Goal: Transaction & Acquisition: Register for event/course

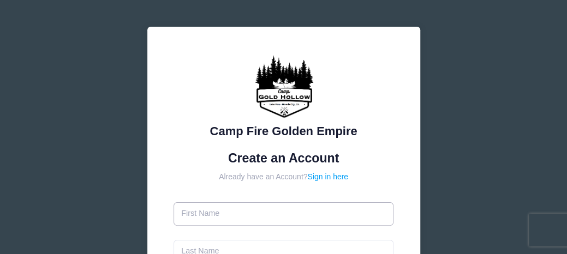
click at [224, 205] on input "text" at bounding box center [284, 213] width 220 height 23
type input "[PERSON_NAME]"
type input "Arms"
type input "dred271@yahoo.com"
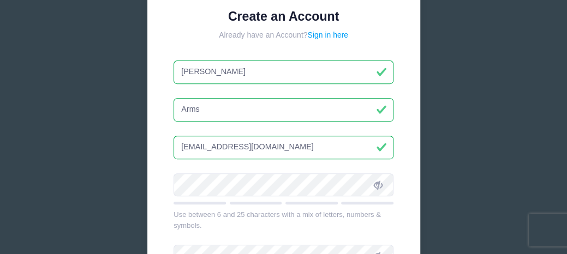
scroll to position [164, 0]
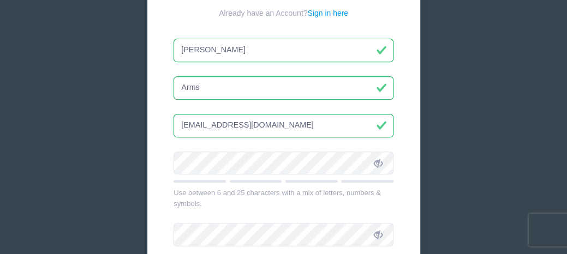
click at [241, 174] on div at bounding box center [284, 167] width 220 height 31
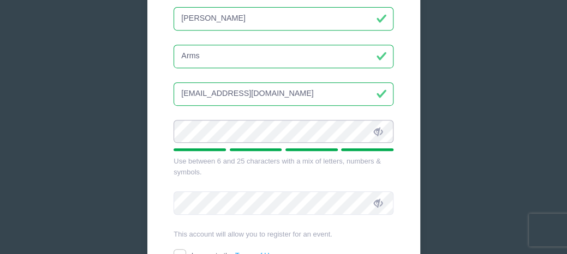
scroll to position [218, 0]
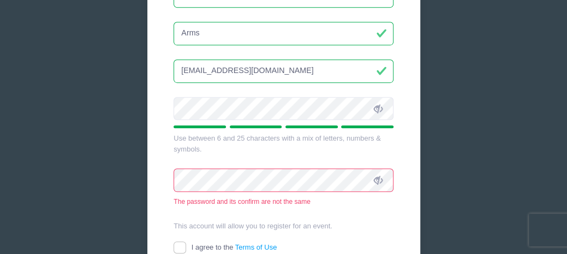
click at [501, 66] on div "Camp Fire Golden Empire Create an Account Already have an Account? Sign in here…" at bounding box center [283, 86] width 567 height 608
drag, startPoint x: 270, startPoint y: 209, endPoint x: 469, endPoint y: 93, distance: 230.8
click at [469, 93] on div "Camp Fire Golden Empire Create an Account Already have an Account? Sign in here…" at bounding box center [283, 86] width 567 height 608
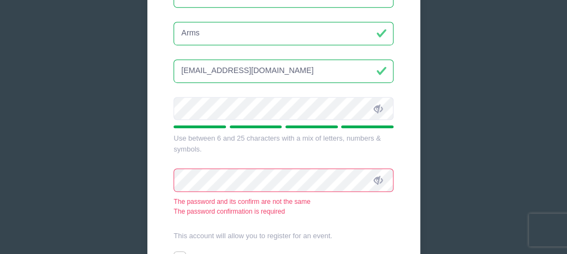
click at [297, 211] on div "The password confirmation is required" at bounding box center [284, 212] width 220 height 10
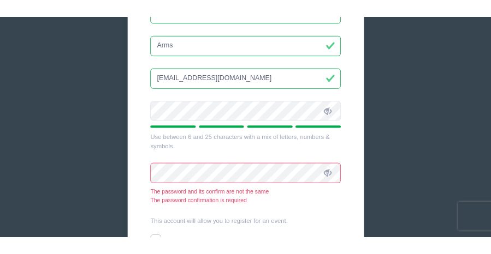
scroll to position [215, 0]
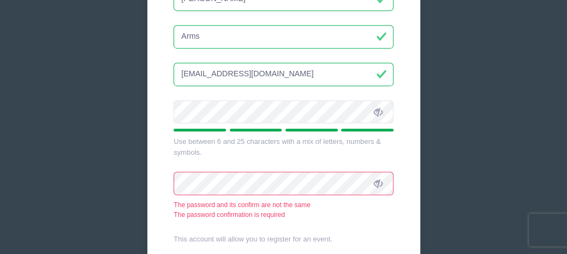
click at [416, 131] on div "Camp Fire Golden Empire Create an Account Already have an Account? Sign in here…" at bounding box center [283, 81] width 273 height 539
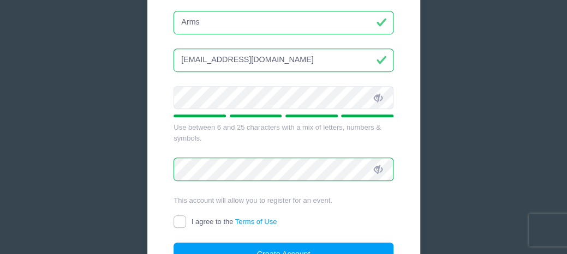
scroll to position [270, 0]
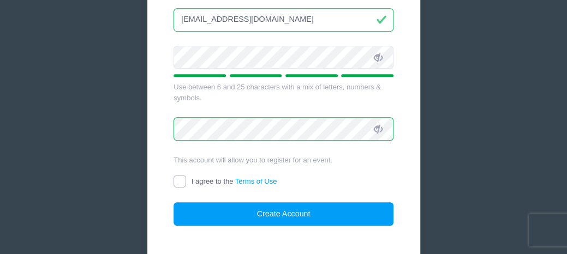
click at [182, 177] on input "I agree to the Terms of Use" at bounding box center [180, 181] width 13 height 13
checkbox input "true"
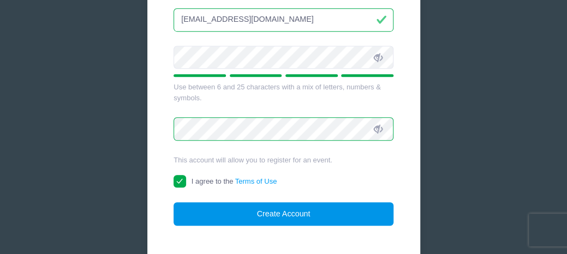
click at [262, 207] on button "Create Account" at bounding box center [284, 213] width 220 height 23
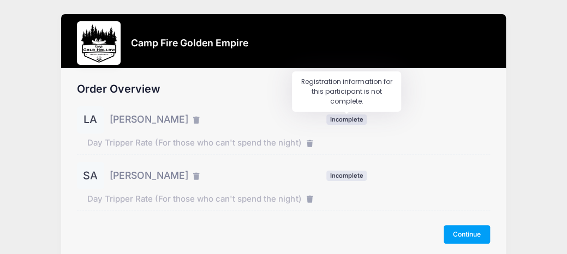
click at [355, 121] on span "Incomplete" at bounding box center [346, 120] width 40 height 10
click at [351, 103] on div "Order Overview LA Linda Arms Incomplete SA" at bounding box center [283, 154] width 413 height 142
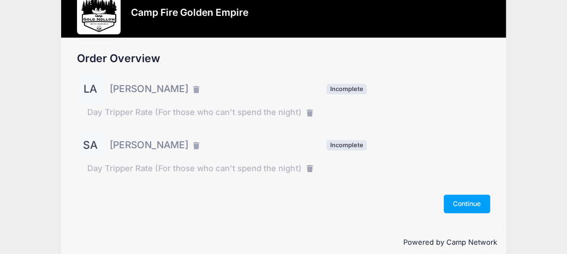
scroll to position [46, 0]
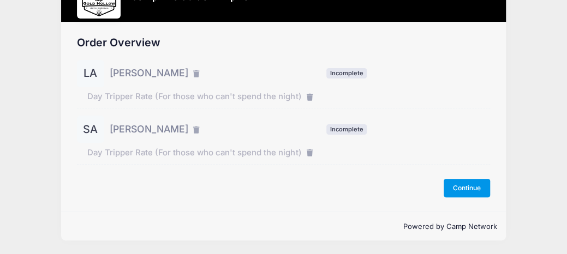
click at [445, 186] on button "Continue" at bounding box center [467, 188] width 47 height 19
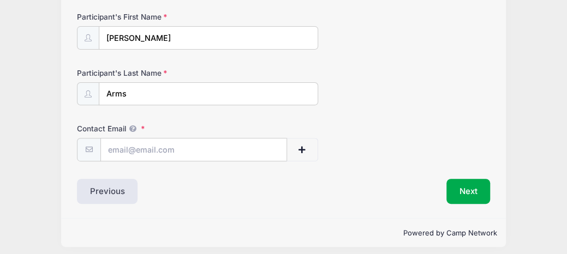
scroll to position [125, 0]
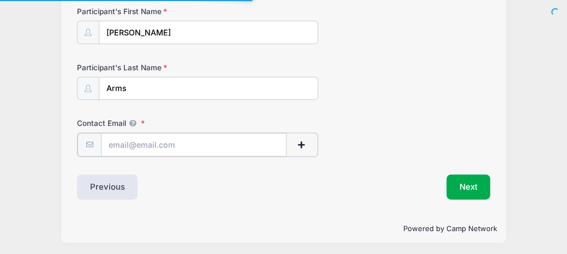
click at [140, 146] on input "Contact Email" at bounding box center [194, 144] width 186 height 23
type input "dred271@yahoo.com"
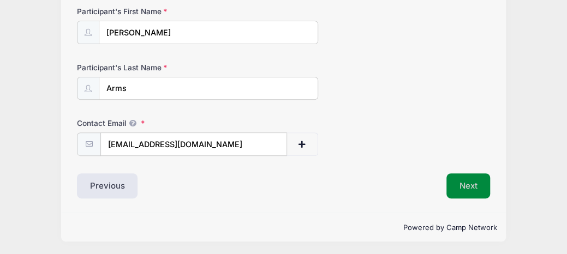
click at [470, 186] on button "Next" at bounding box center [468, 186] width 44 height 25
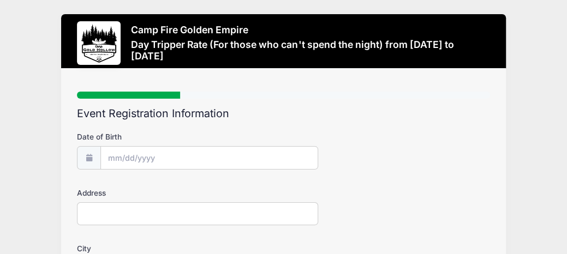
scroll to position [0, 0]
click at [107, 154] on input "Date of Birth" at bounding box center [209, 158] width 217 height 23
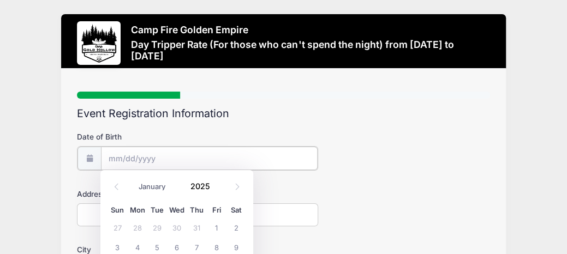
click at [120, 154] on input "Date of Birth" at bounding box center [209, 158] width 217 height 23
click at [157, 156] on input "Date of Birth" at bounding box center [209, 158] width 217 height 23
click at [157, 186] on select "January February March April May June July August September October November De…" at bounding box center [157, 187] width 49 height 14
select select "8"
click at [133, 180] on select "January February March April May June July August September October November De…" at bounding box center [157, 187] width 49 height 14
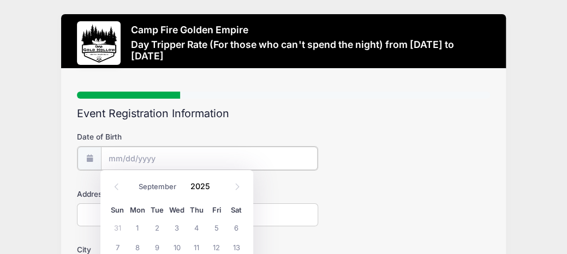
click at [133, 157] on input "Date of Birth" at bounding box center [209, 158] width 217 height 23
click at [131, 157] on input "Date of Birth" at bounding box center [209, 158] width 217 height 23
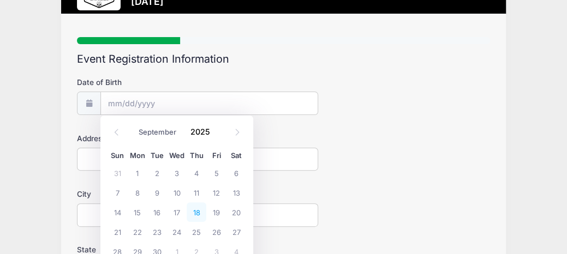
click at [200, 211] on span "18" at bounding box center [197, 212] width 20 height 20
type input "09/18/2025"
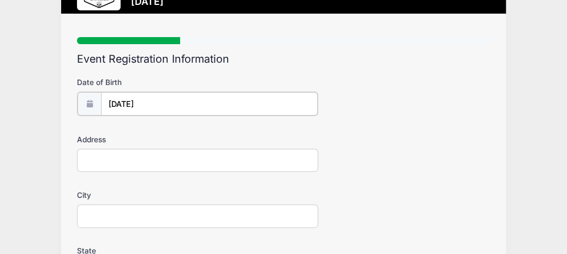
click at [155, 101] on input "09/18/2025" at bounding box center [209, 103] width 217 height 23
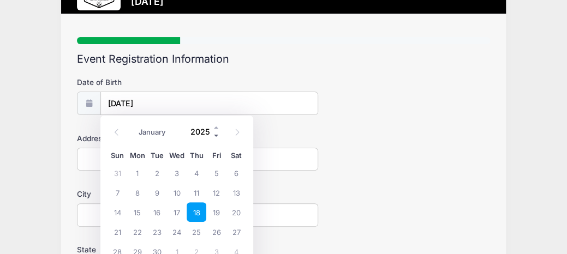
click at [213, 131] on span at bounding box center [217, 135] width 8 height 8
click at [217, 134] on span at bounding box center [217, 135] width 8 height 8
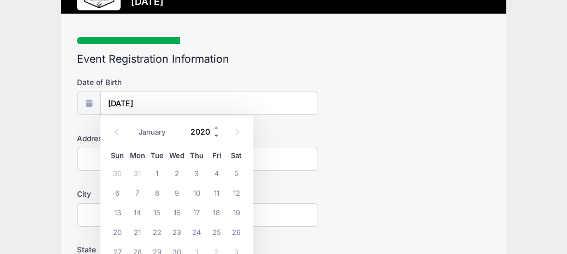
click at [217, 134] on span at bounding box center [217, 135] width 8 height 8
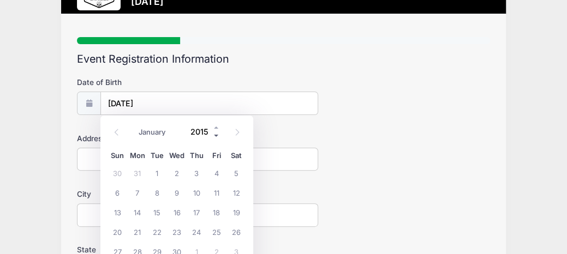
click at [217, 134] on span at bounding box center [217, 135] width 8 height 8
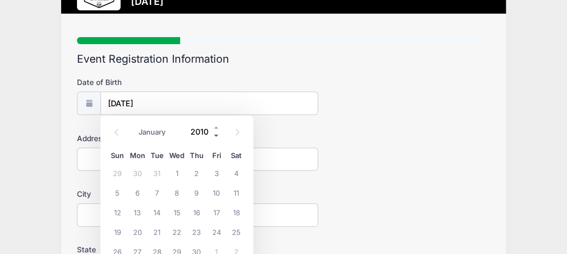
click at [217, 134] on span at bounding box center [217, 135] width 8 height 8
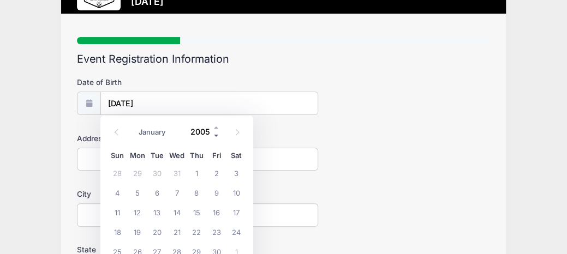
click at [217, 134] on span at bounding box center [217, 135] width 8 height 8
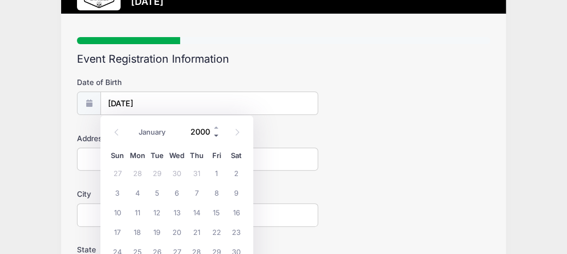
click at [217, 134] on span at bounding box center [217, 135] width 8 height 8
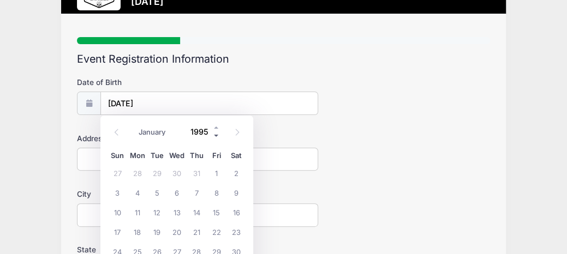
click at [217, 134] on span at bounding box center [217, 135] width 8 height 8
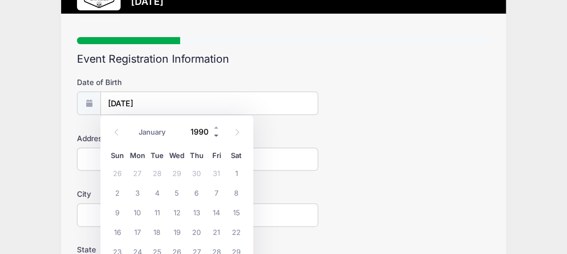
click at [217, 134] on span at bounding box center [217, 135] width 8 height 8
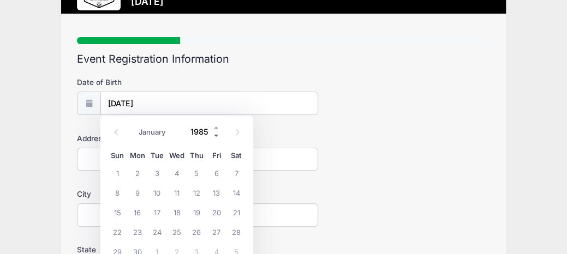
click at [217, 134] on span at bounding box center [217, 135] width 8 height 8
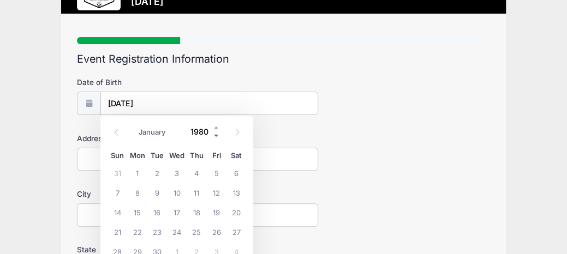
click at [217, 134] on span at bounding box center [217, 135] width 8 height 8
click at [216, 128] on span at bounding box center [217, 127] width 8 height 8
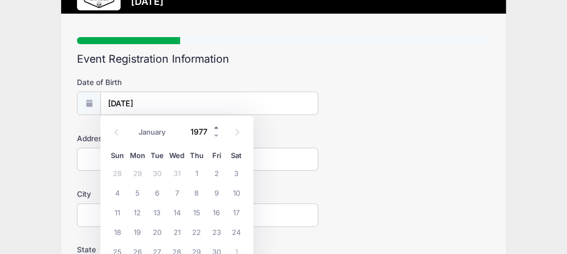
click at [216, 128] on span at bounding box center [217, 127] width 8 height 8
click at [215, 133] on span at bounding box center [217, 135] width 8 height 8
click at [216, 133] on span at bounding box center [217, 135] width 8 height 8
click at [217, 132] on span at bounding box center [217, 135] width 8 height 8
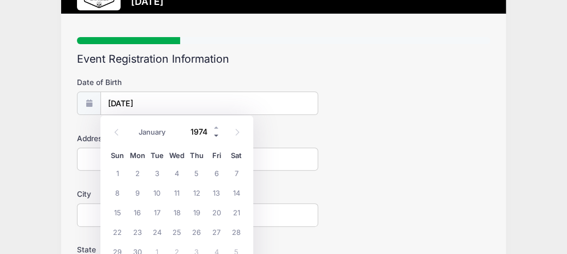
click at [217, 132] on span at bounding box center [217, 135] width 8 height 8
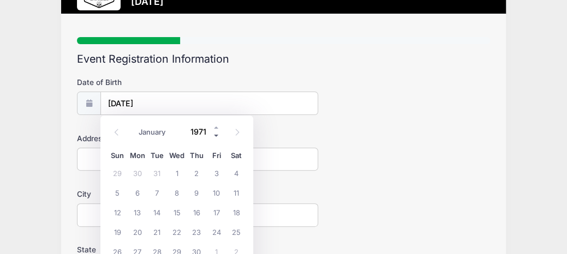
click at [217, 132] on span at bounding box center [217, 135] width 8 height 8
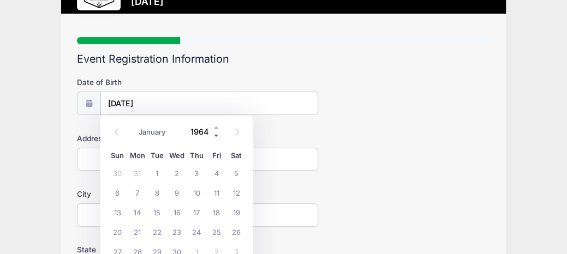
click at [217, 132] on span at bounding box center [217, 135] width 8 height 8
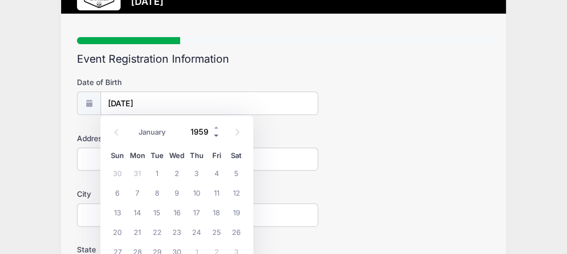
click at [217, 132] on span at bounding box center [217, 135] width 8 height 8
click at [217, 131] on span at bounding box center [217, 135] width 8 height 8
click at [217, 130] on span at bounding box center [217, 127] width 8 height 8
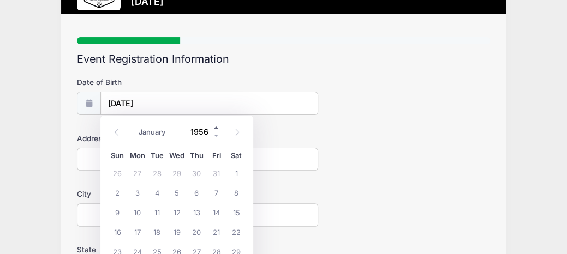
click at [219, 129] on span at bounding box center [217, 127] width 8 height 8
click at [215, 131] on span at bounding box center [217, 135] width 8 height 8
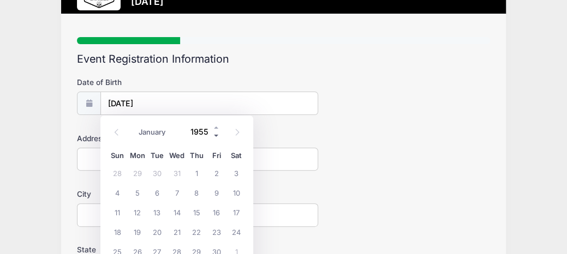
click at [215, 131] on span at bounding box center [217, 135] width 8 height 8
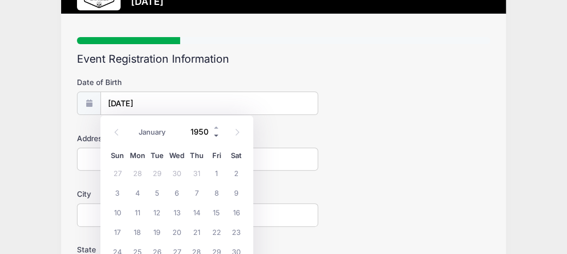
click at [214, 131] on span at bounding box center [217, 135] width 8 height 8
click at [208, 131] on input "1949" at bounding box center [202, 131] width 35 height 16
click at [217, 136] on span at bounding box center [217, 135] width 8 height 8
type input "1948"
click at [156, 101] on input "09/18/2025" at bounding box center [209, 103] width 217 height 23
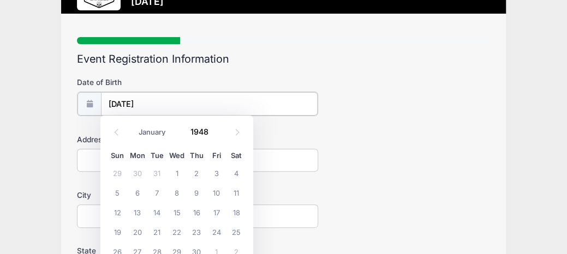
click at [156, 101] on input "09/18/2025" at bounding box center [209, 103] width 217 height 23
click at [146, 100] on input "09/18/2025" at bounding box center [209, 103] width 217 height 23
click at [151, 101] on input "09/18/2025" at bounding box center [209, 103] width 217 height 23
type input "2025"
select select "7"
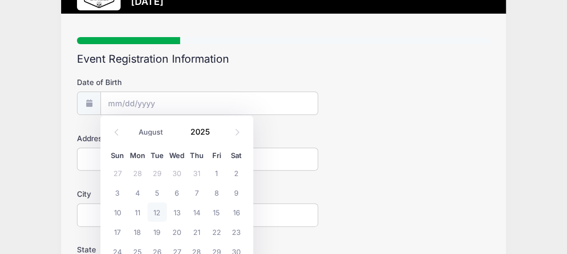
click at [97, 156] on input "Address" at bounding box center [197, 159] width 241 height 23
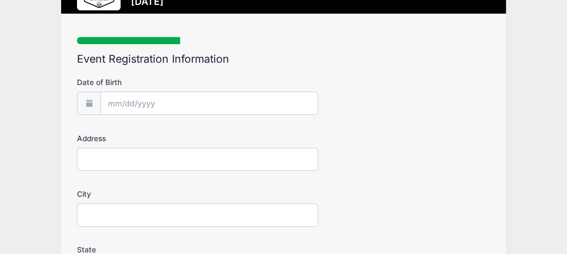
type input "1050 Maryann Dr"
type input "Santa Clara"
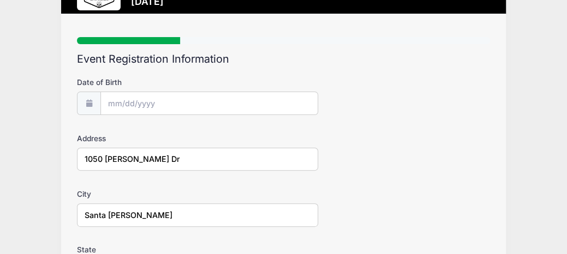
select select "CA"
type input "95050"
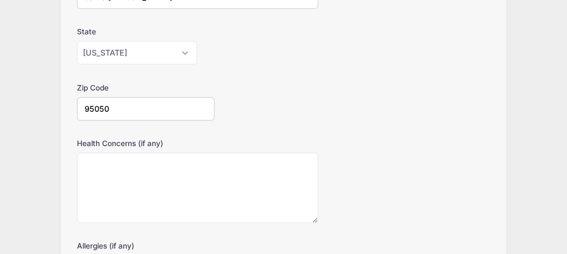
scroll to position [327, 0]
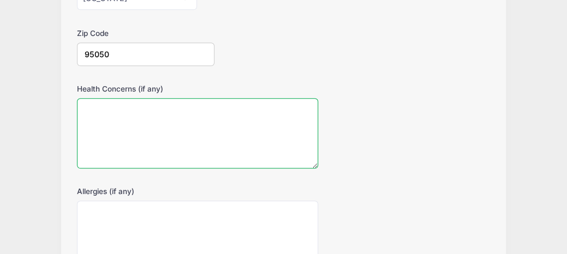
click at [146, 110] on textarea "Health Concerns (if any)" at bounding box center [197, 133] width 241 height 70
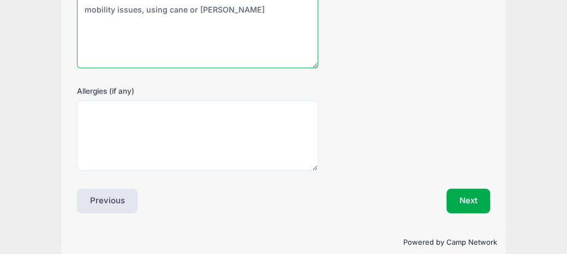
scroll to position [436, 0]
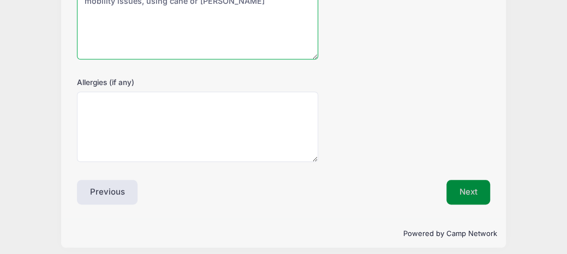
type textarea "mobility issues, using cane or walker"
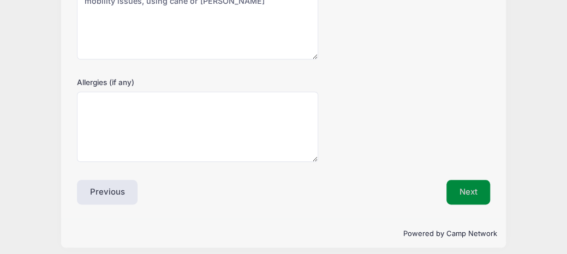
click at [457, 189] on button "Next" at bounding box center [468, 192] width 44 height 25
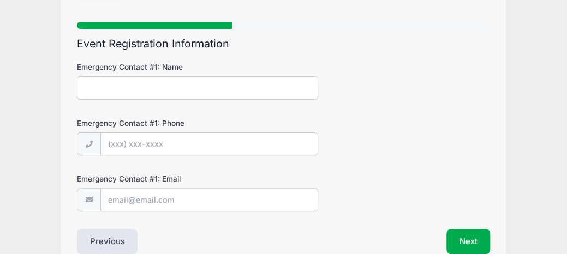
scroll to position [0, 0]
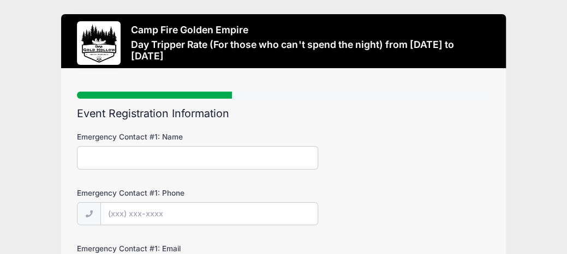
click at [107, 159] on input "Emergency Contact #1: Name" at bounding box center [197, 157] width 241 height 23
click at [76, 151] on div "Step 3 /7 Step 1 Step 2 Step 3 Step 4 Step 5 Policies Extra Items Donations Par…" at bounding box center [283, 204] width 445 height 270
click at [84, 154] on input "Emergency Contact #1: Name" at bounding box center [197, 157] width 241 height 23
click at [98, 158] on input "Emergency Contact #1: Name" at bounding box center [197, 157] width 241 height 23
type input "shannon Arms"
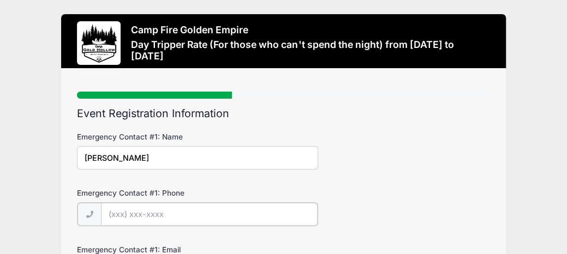
click at [104, 211] on input "Emergency Contact #1: Phone" at bounding box center [209, 214] width 217 height 23
click at [125, 213] on input "(083) 896-2371" at bounding box center [209, 214] width 217 height 23
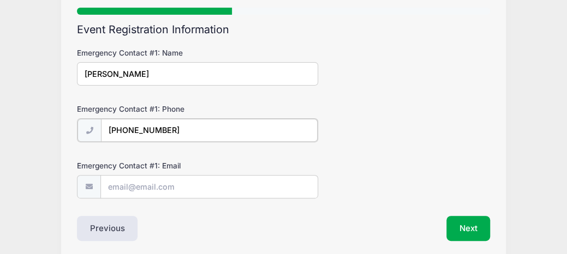
scroll to position [109, 0]
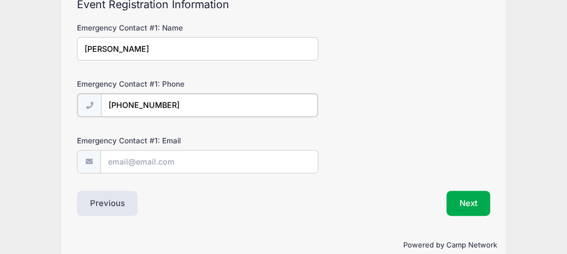
type input "(408) 896-2371"
click at [136, 163] on input "Emergency Contact #1: Email" at bounding box center [209, 160] width 217 height 23
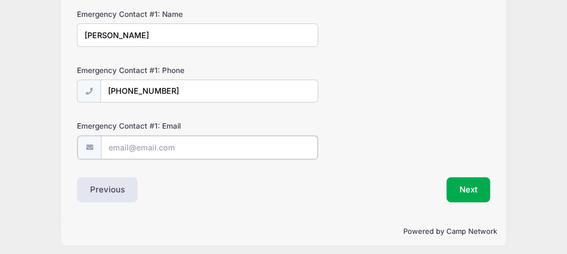
scroll to position [127, 0]
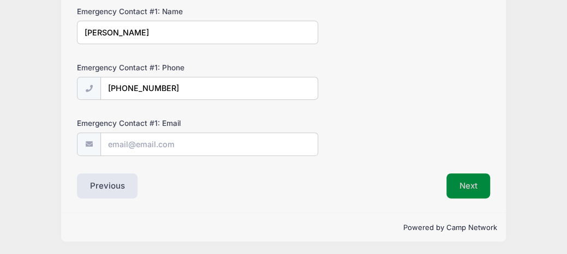
click at [453, 187] on button "Next" at bounding box center [468, 186] width 44 height 25
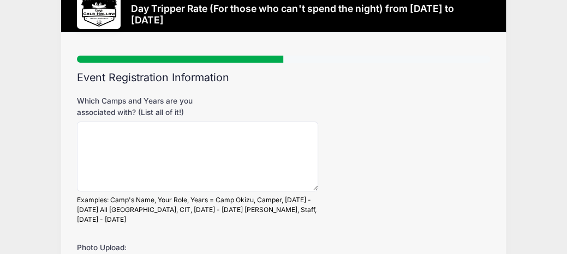
scroll to position [0, 0]
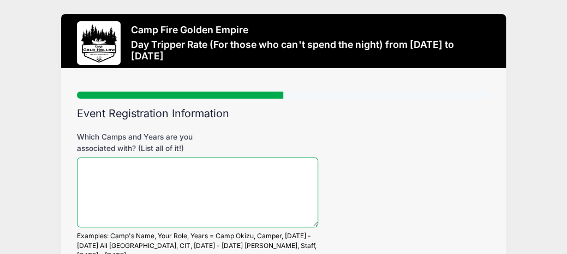
click at [97, 165] on textarea "Which Camps and Years are you associated with? (List all of it!)" at bounding box center [197, 193] width 241 height 70
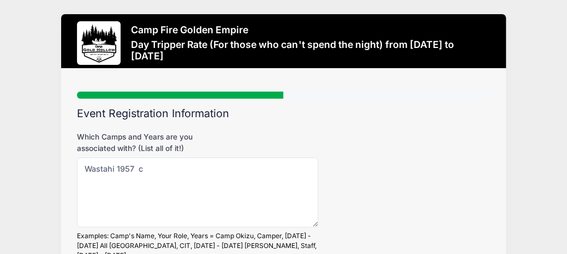
scroll to position [4, 0]
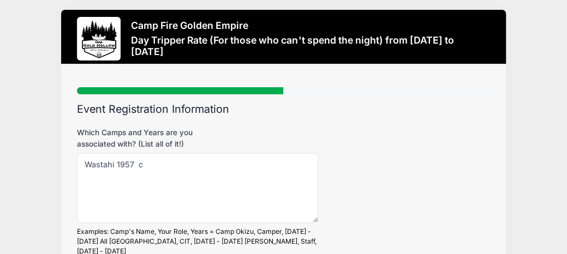
drag, startPoint x: 155, startPoint y: 152, endPoint x: 143, endPoint y: 161, distance: 14.7
click at [166, 133] on div "Which Camps and Years are you associated with? (List all of it!) Wastahi 1957 c…" at bounding box center [283, 191] width 413 height 129
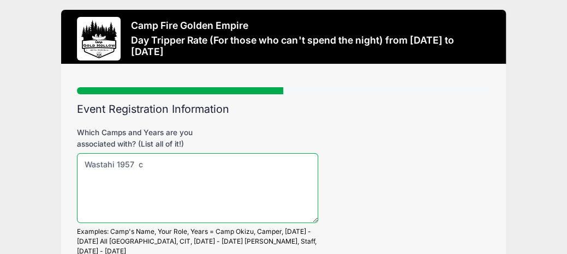
click at [143, 165] on textarea "Wastahi 1957 c" at bounding box center [197, 188] width 241 height 70
click at [182, 165] on textarea "Wastahi 1957 camper" at bounding box center [197, 188] width 241 height 70
click at [181, 165] on textarea "Wastahi 1957 camper" at bounding box center [197, 188] width 241 height 70
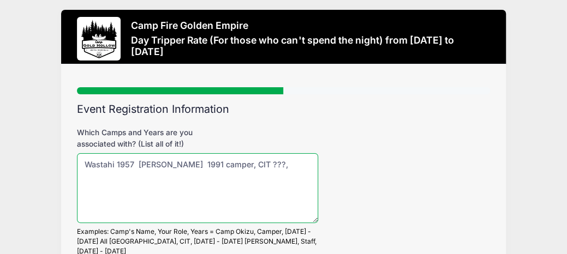
click at [246, 184] on textarea "Wastahi 1957 camper shannon Wastahi 1991 camper, CIT ???," at bounding box center [197, 188] width 241 height 70
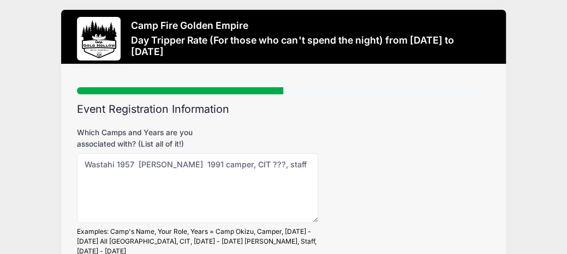
click at [412, 177] on div "Which Camps and Years are you associated with? (List all of it!) Wastahi 1957 c…" at bounding box center [283, 191] width 413 height 129
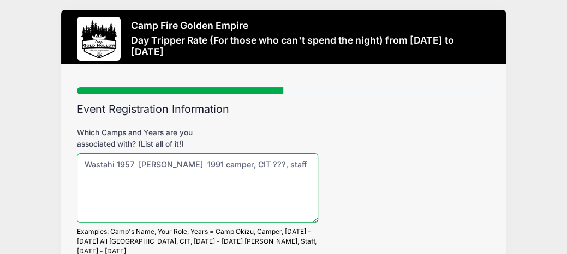
click at [266, 187] on textarea "Wastahi 1957 camper shannon Wastahi 1991 camper, CIT ???, staff" at bounding box center [197, 188] width 241 height 70
click at [171, 162] on textarea "Wastahi 1957 camper shannon Wastahi 1991 camper, CIT ???, staff /program direct…" at bounding box center [197, 188] width 241 height 70
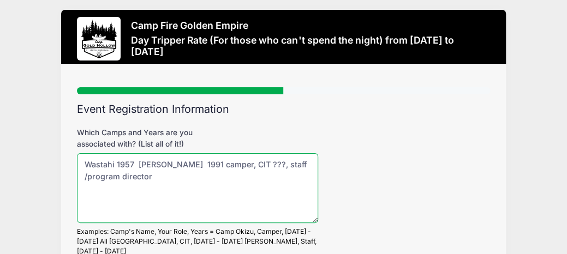
click at [177, 164] on textarea "Wastahi 1957 camper, shannon Wastahi 1991 camper, CIT ???, staff /program direc…" at bounding box center [197, 188] width 241 height 70
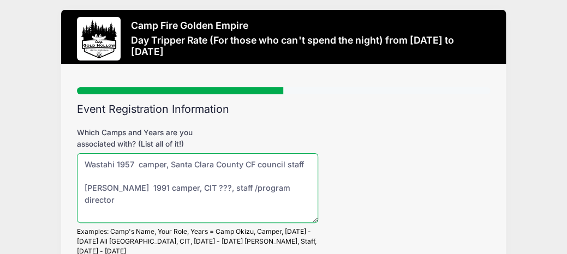
type textarea "Wastahi 1957 camper, Santa Clara County CF council staff shannon Wastahi 1991 c…"
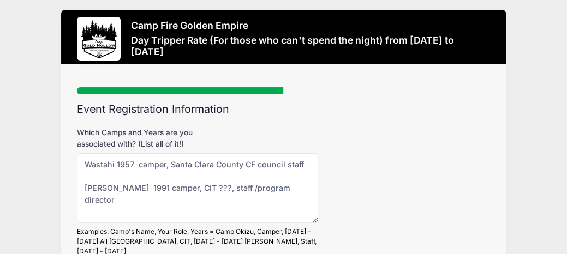
drag, startPoint x: 81, startPoint y: 53, endPoint x: 352, endPoint y: 142, distance: 285.6
click at [384, 145] on div "Which Camps and Years are you associated with? (List all of it!) Wastahi 1957 c…" at bounding box center [283, 191] width 413 height 129
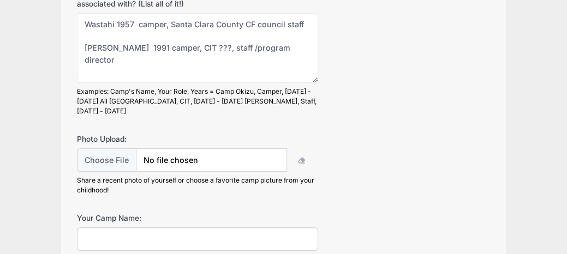
scroll to position [168, 0]
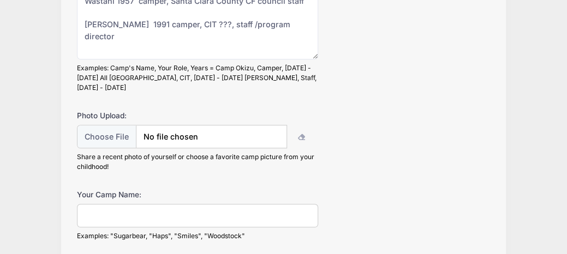
click at [177, 204] on input "Your Camp Name:" at bounding box center [197, 215] width 241 height 23
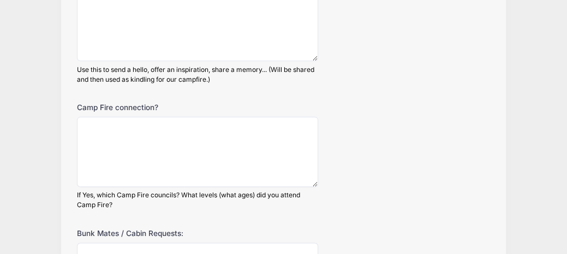
scroll to position [441, 0]
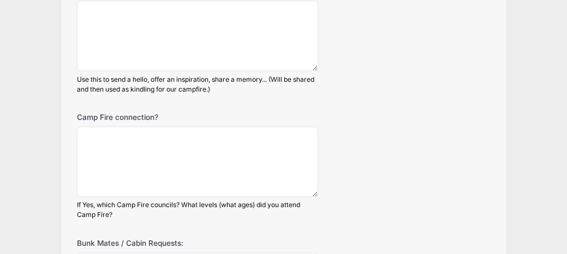
type input "Pogo"
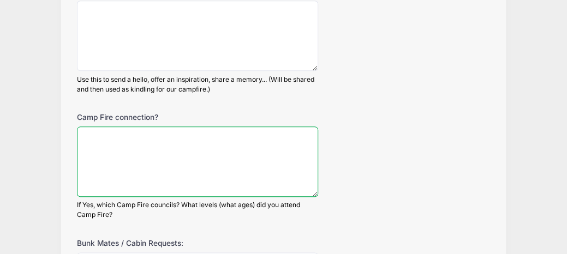
click at [122, 127] on textarea "Camp Fire connection?" at bounding box center [197, 162] width 241 height 70
click at [179, 143] on textarea "Mother member of first Can" at bounding box center [197, 162] width 241 height 70
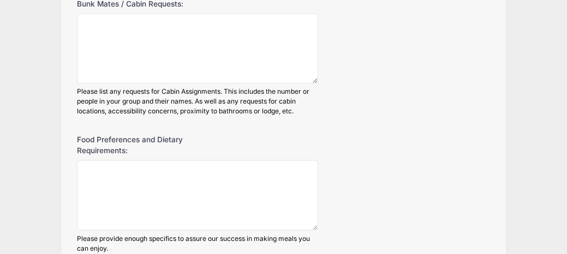
scroll to position [714, 0]
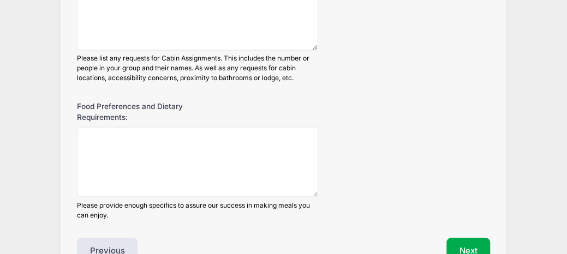
type textarea "Mother member of first Canadian CF girls 1930's Linda CF BlueBird through WoHeL…"
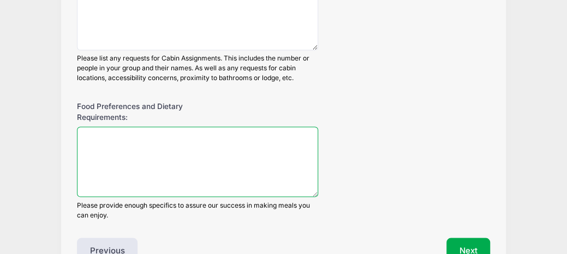
click at [204, 127] on textarea "Food Preferences and Dietary Requirements:" at bounding box center [197, 162] width 241 height 70
click at [194, 128] on textarea "Food Preferences and Dietary Requirements:" at bounding box center [197, 162] width 241 height 70
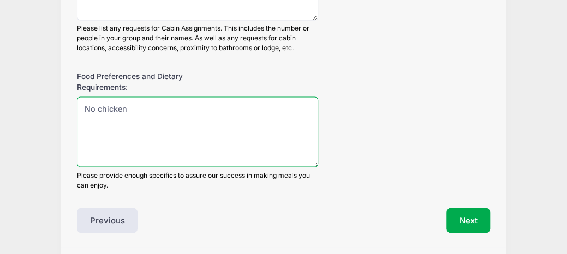
scroll to position [767, 0]
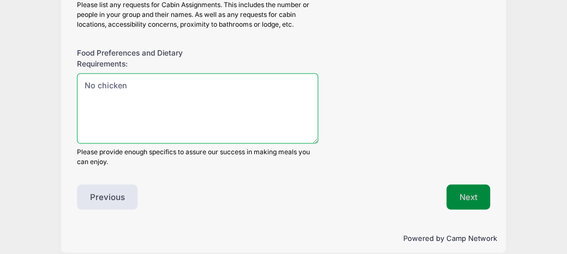
type textarea "No chicken"
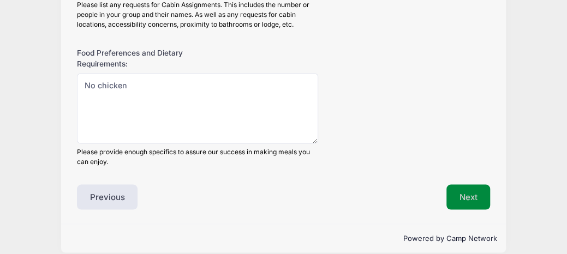
click at [464, 184] on button "Next" at bounding box center [468, 196] width 44 height 25
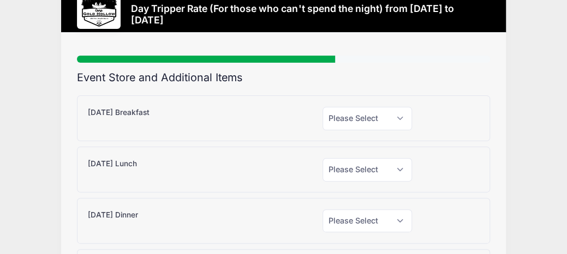
scroll to position [58, 0]
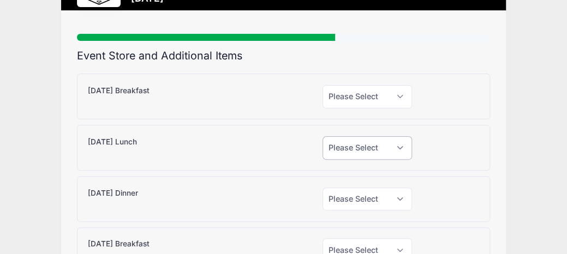
click at [400, 148] on select "Please Select Yes (+$15.00) No" at bounding box center [366, 147] width 89 height 23
select select "1"
click at [322, 136] on select "Please Select Yes (+$15.00) No" at bounding box center [366, 147] width 89 height 23
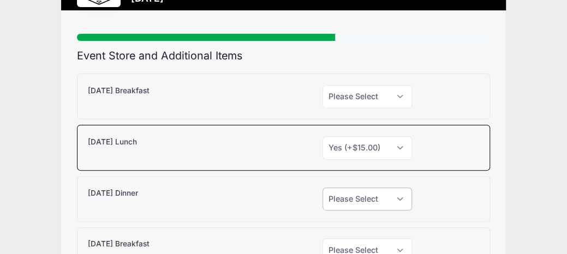
click at [403, 196] on select "Please Select Yes (+$15.00) No" at bounding box center [366, 199] width 89 height 23
select select "1"
click at [322, 188] on select "Please Select Yes (+$15.00) No" at bounding box center [366, 199] width 89 height 23
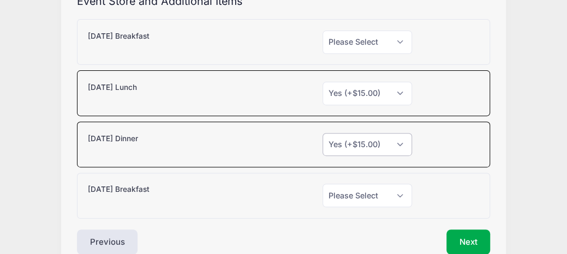
scroll to position [167, 0]
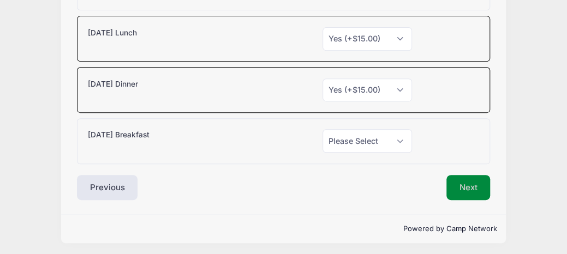
click at [459, 187] on button "Next" at bounding box center [468, 187] width 44 height 25
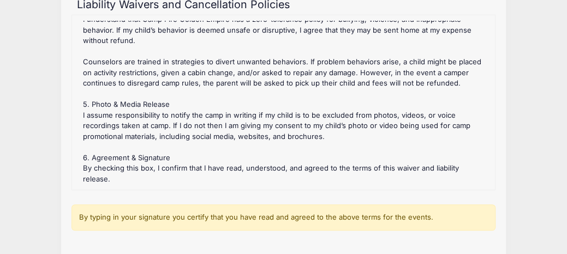
scroll to position [164, 0]
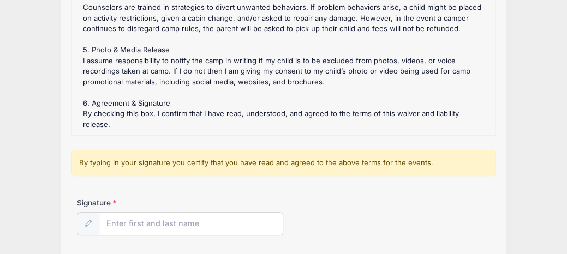
click at [201, 200] on div "Signature" at bounding box center [283, 217] width 413 height 38
click at [200, 221] on input "Signature" at bounding box center [191, 224] width 184 height 23
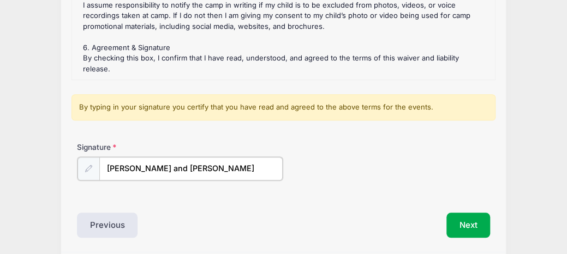
scroll to position [258, 0]
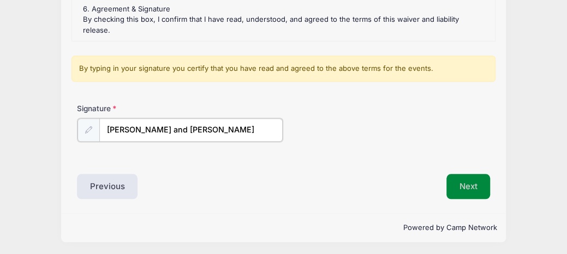
type input "Linda Arms and Shannon Arms"
click at [455, 180] on button "Next" at bounding box center [468, 186] width 44 height 25
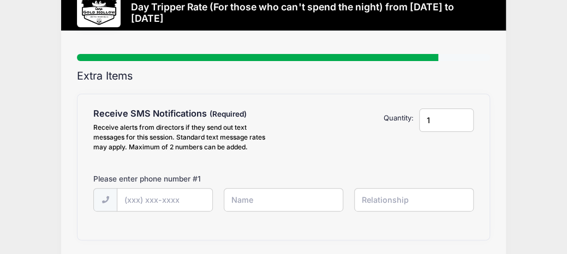
scroll to position [55, 0]
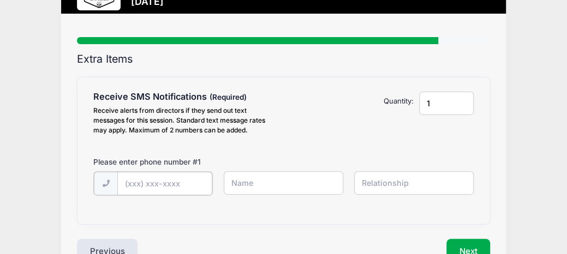
click at [0, 0] on input "text" at bounding box center [0, 0] width 0 height 0
type input "(408) 239-7081"
click at [0, 0] on input "text" at bounding box center [0, 0] width 0 height 0
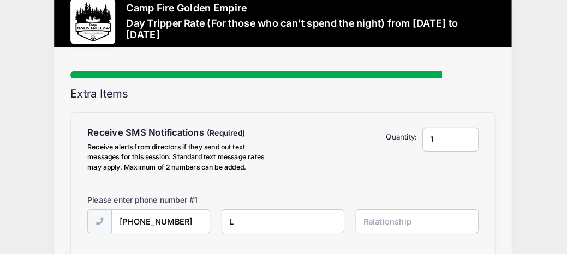
scroll to position [16, 0]
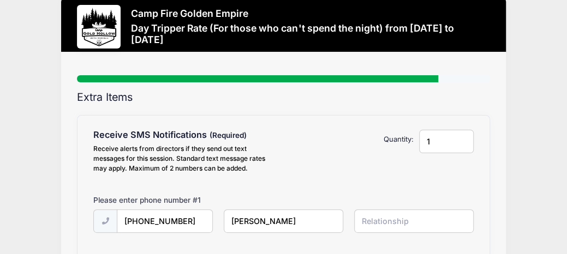
type input "[PERSON_NAME]"
click at [0, 0] on input "text" at bounding box center [0, 0] width 0 height 0
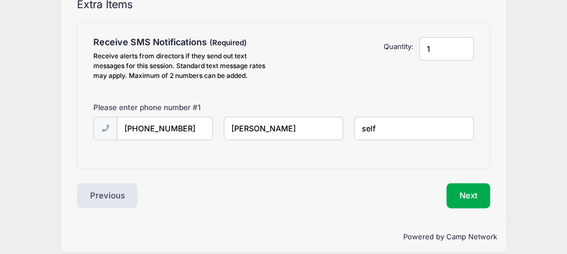
scroll to position [110, 0]
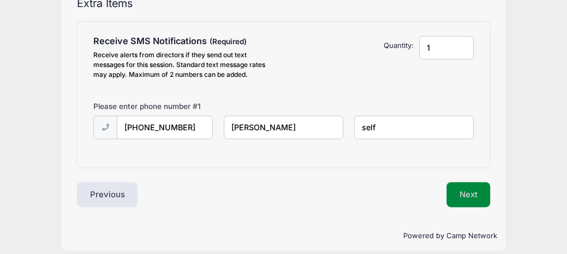
type input "self"
click at [467, 196] on button "Next" at bounding box center [468, 194] width 44 height 25
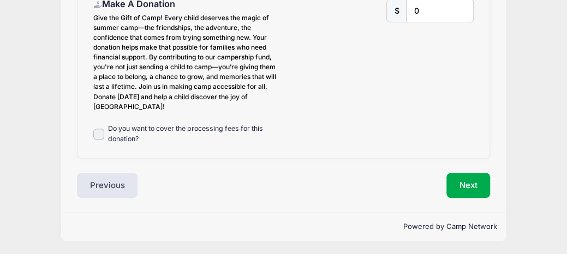
scroll to position [147, 0]
click at [456, 189] on button "Next" at bounding box center [468, 185] width 44 height 25
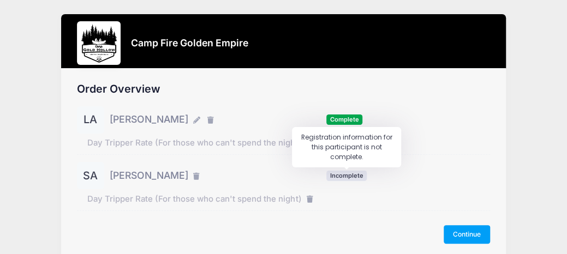
click at [352, 178] on span "Incomplete" at bounding box center [346, 176] width 40 height 10
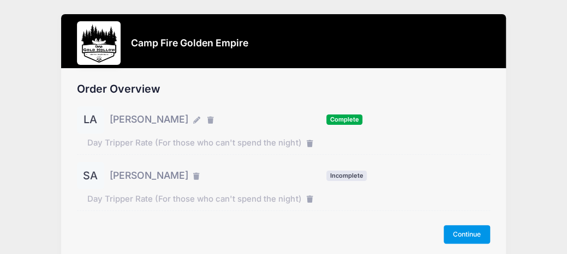
click at [450, 236] on button "Continue" at bounding box center [467, 234] width 47 height 19
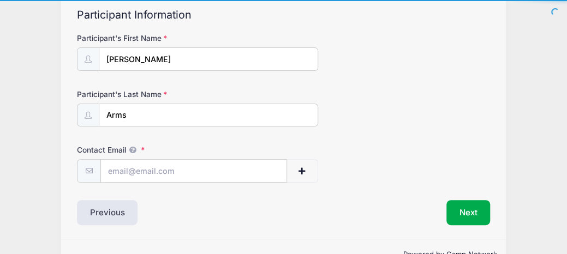
scroll to position [109, 0]
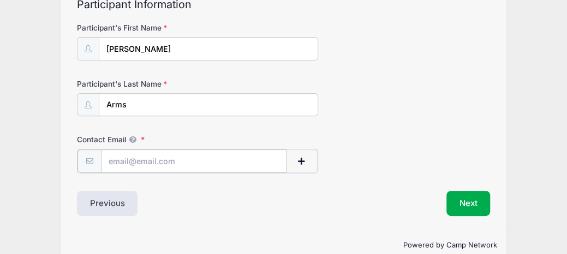
click at [164, 163] on input "Contact Email" at bounding box center [194, 160] width 186 height 23
click at [131, 162] on input "Contact Email" at bounding box center [194, 160] width 186 height 23
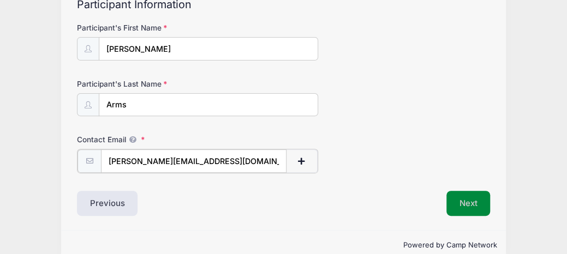
type input "[PERSON_NAME][EMAIL_ADDRESS][DOMAIN_NAME]"
click at [468, 194] on button "Next" at bounding box center [468, 202] width 44 height 25
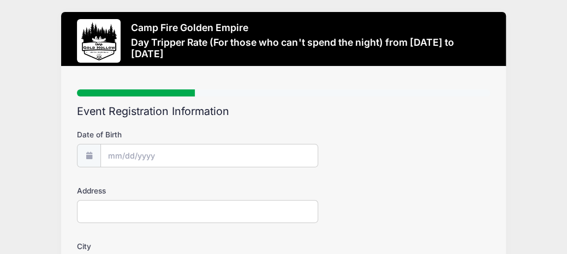
scroll to position [0, 0]
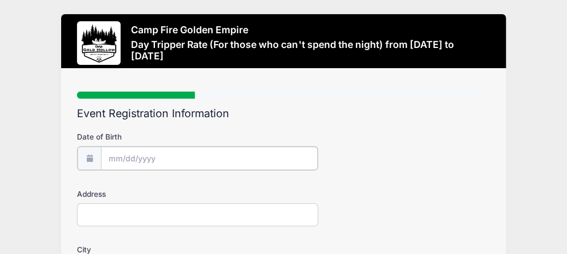
click at [122, 152] on input "Date of Birth" at bounding box center [209, 158] width 217 height 23
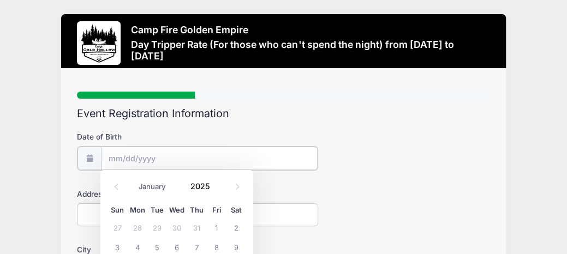
scroll to position [55, 0]
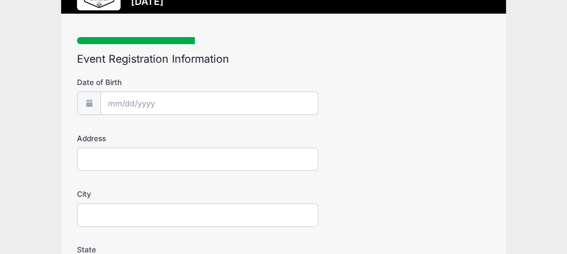
click at [97, 154] on input "Address" at bounding box center [197, 159] width 241 height 23
click at [122, 165] on input "Address" at bounding box center [197, 159] width 241 height 23
type input "351 NW80th apt 10"
click at [104, 216] on input "City" at bounding box center [197, 215] width 241 height 23
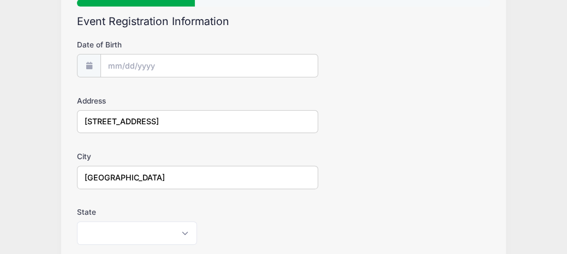
scroll to position [109, 0]
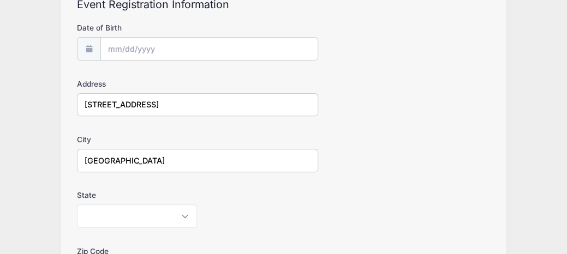
type input "Seattle"
click at [110, 220] on select "Alabama Alaska American Samoa Arizona Arkansas Armed Forces Africa Armed Forces…" at bounding box center [137, 216] width 120 height 23
click at [107, 210] on select "Alabama Alaska American Samoa Arizona Arkansas Armed Forces Africa Armed Forces…" at bounding box center [137, 216] width 120 height 23
click at [106, 214] on select "Alabama Alaska American Samoa Arizona Arkansas Armed Forces Africa Armed Forces…" at bounding box center [137, 216] width 120 height 23
select select "WA"
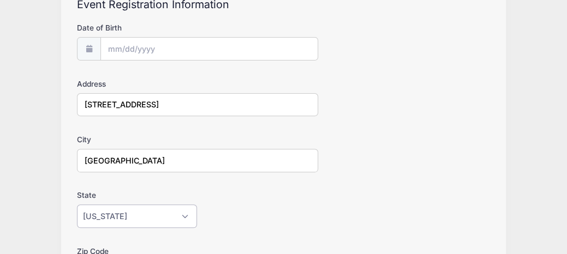
click at [77, 205] on select "Alabama Alaska American Samoa Arizona Arkansas Armed Forces Africa Armed Forces…" at bounding box center [137, 216] width 120 height 23
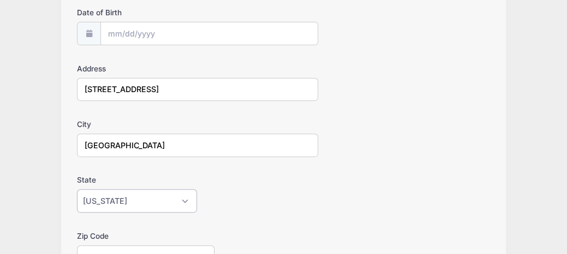
scroll to position [164, 0]
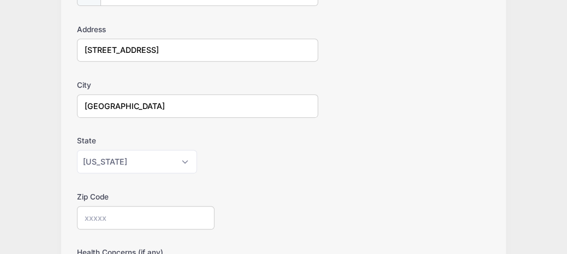
click at [157, 217] on input "Zip Code" at bounding box center [145, 217] width 137 height 23
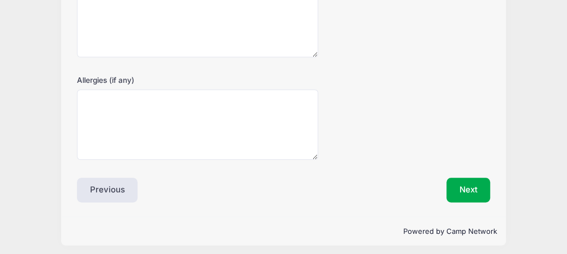
scroll to position [441, 0]
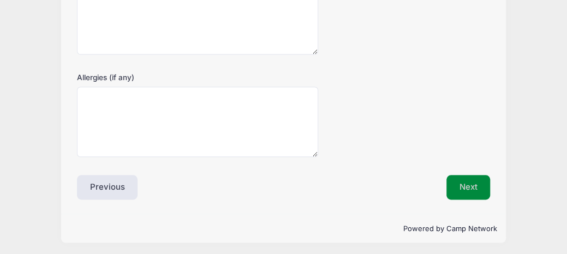
type input "98117"
click at [465, 184] on button "Next" at bounding box center [468, 187] width 44 height 25
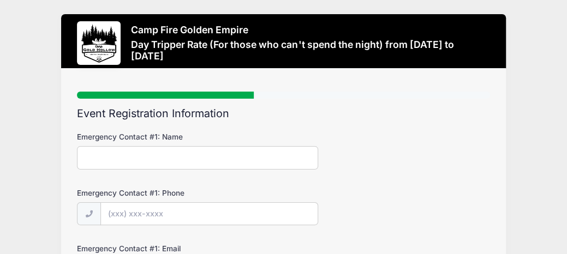
scroll to position [0, 0]
click at [99, 169] on input "Emergency Contact #1: Name" at bounding box center [197, 157] width 241 height 23
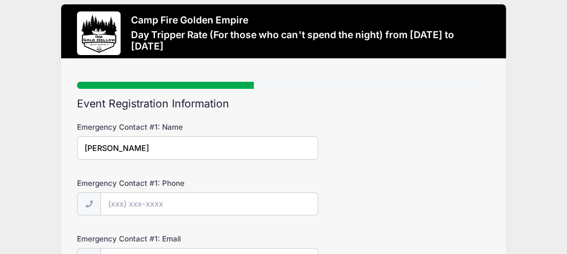
scroll to position [10, 0]
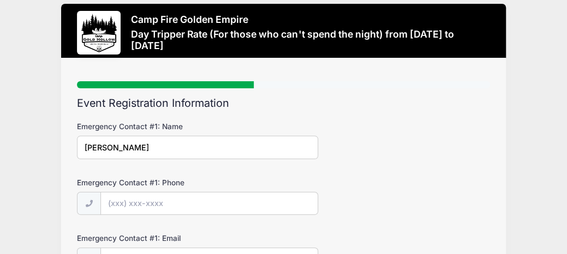
type input "Linda Arms"
click at [128, 204] on input "Emergency Contact #1: Phone" at bounding box center [209, 204] width 217 height 23
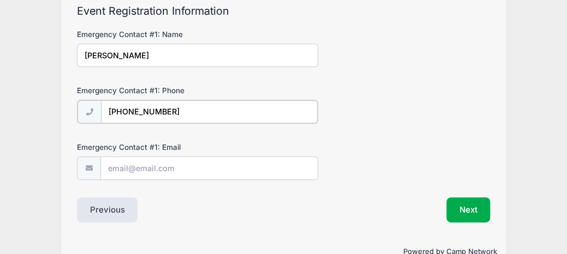
scroll to position [119, 0]
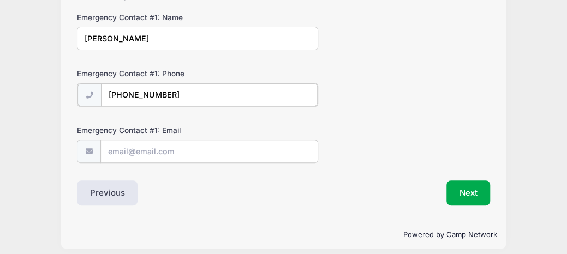
type input "(408) 239-7081"
click at [477, 196] on button "Next" at bounding box center [468, 192] width 44 height 25
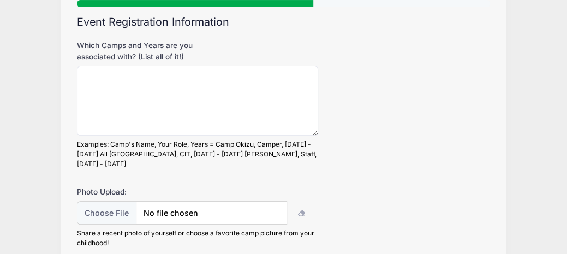
scroll to position [109, 0]
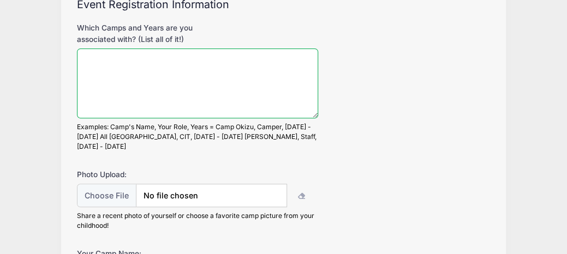
click at [174, 68] on textarea "Which Camps and Years are you associated with? (List all of it!)" at bounding box center [197, 84] width 241 height 70
click at [210, 65] on textarea "Wastahi camper 1991, CIT" at bounding box center [197, 84] width 241 height 70
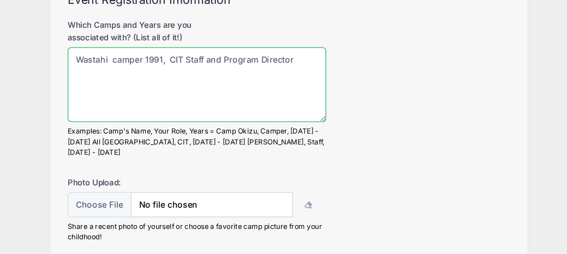
click at [185, 56] on textarea "Wastahi camper 1991, CIT Staff and Program Director" at bounding box center [197, 84] width 241 height 70
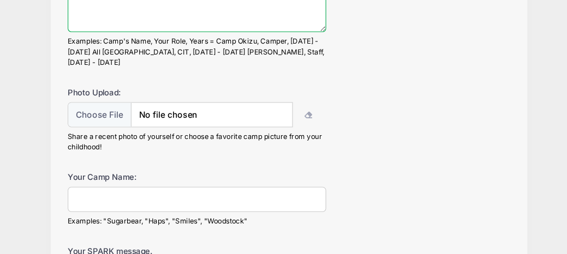
scroll to position [198, 0]
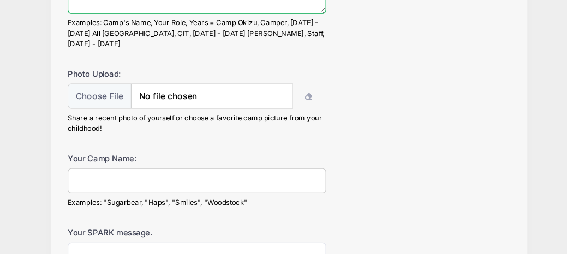
type textarea "Wastahi camper 1991, CIT, Staff and Program Director"
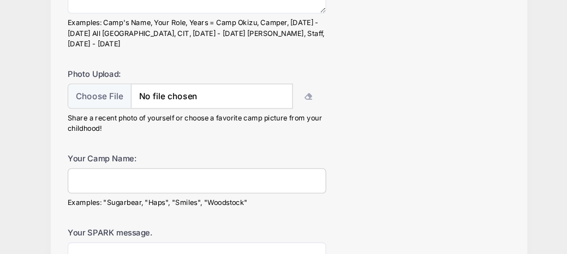
click at [173, 178] on input "Your Camp Name:" at bounding box center [197, 185] width 241 height 23
type input "Pogo"
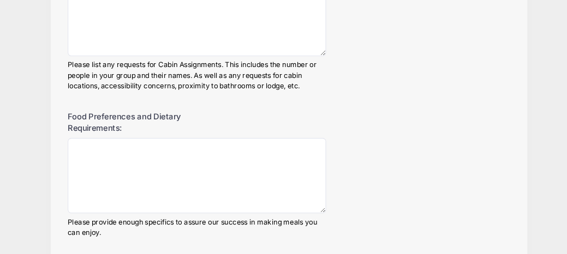
scroll to position [708, 0]
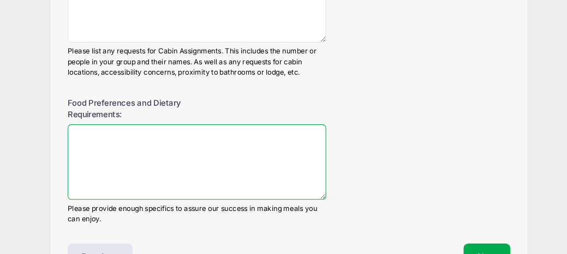
click at [153, 133] on textarea "Food Preferences and Dietary Requirements:" at bounding box center [197, 168] width 241 height 70
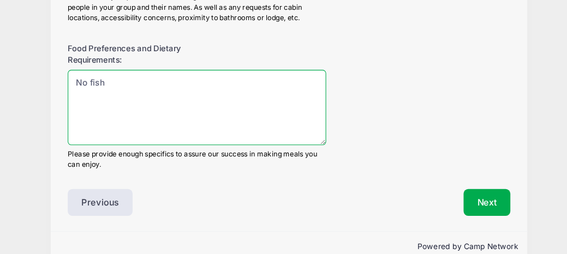
scroll to position [767, 0]
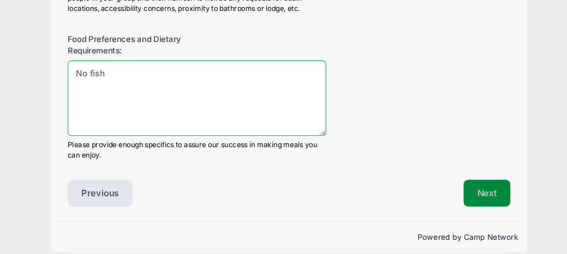
type textarea "No fish"
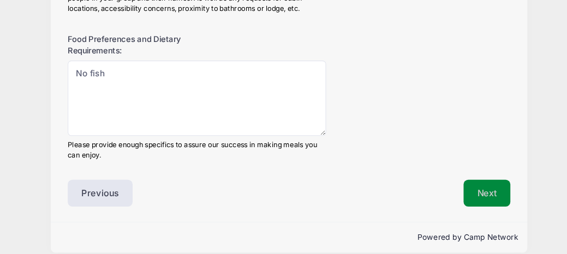
click at [457, 187] on button "Next" at bounding box center [468, 196] width 44 height 25
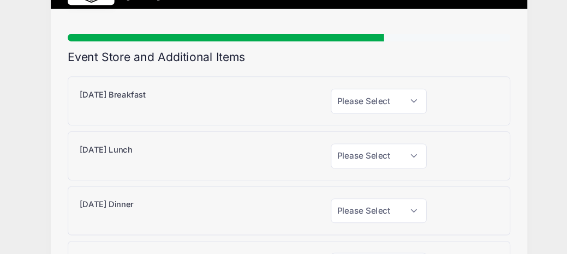
scroll to position [0, 0]
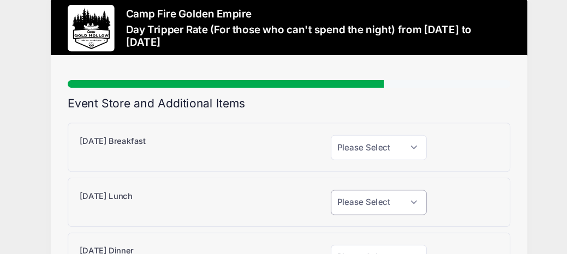
click at [400, 202] on select "Please Select Yes (+$15.00) No" at bounding box center [366, 205] width 89 height 23
select select "1"
click at [322, 194] on select "Please Select Yes (+$15.00) No" at bounding box center [366, 205] width 89 height 23
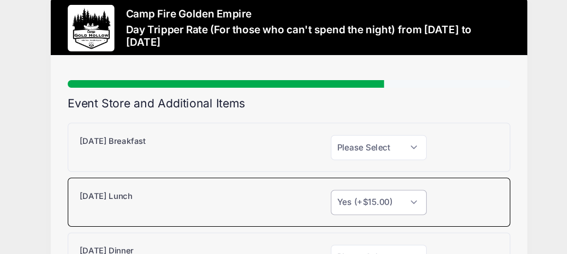
scroll to position [51, 0]
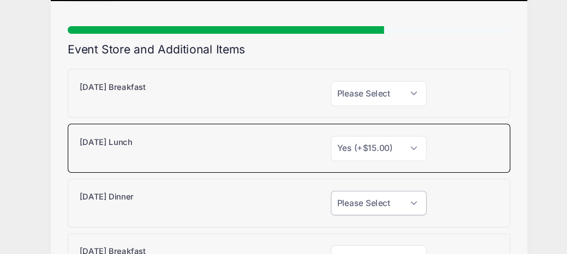
click at [397, 201] on select "Please Select Yes (+$15.00) No" at bounding box center [366, 206] width 89 height 23
select select "1"
click at [322, 195] on select "Please Select Yes (+$15.00) No" at bounding box center [366, 206] width 89 height 23
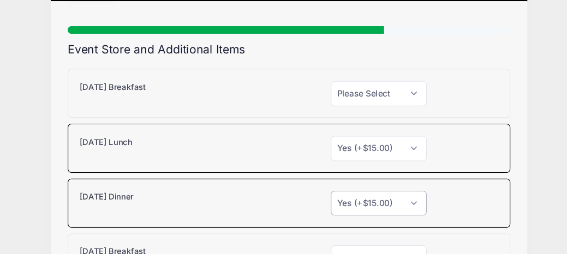
scroll to position [153, 0]
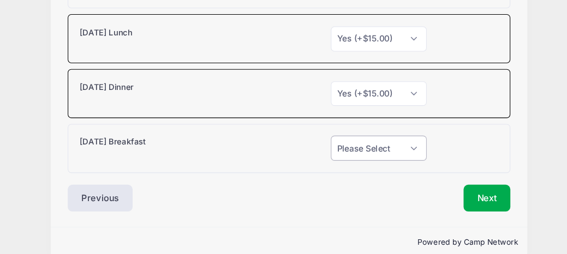
click at [400, 152] on select "Please Select Yes (+$10.00) No" at bounding box center [366, 154] width 89 height 23
select select "1"
click at [322, 143] on select "Please Select Yes (+$10.00) No" at bounding box center [366, 154] width 89 height 23
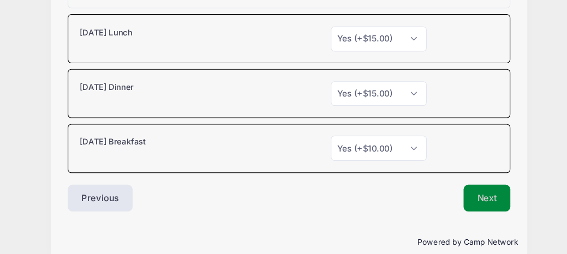
click at [452, 200] on button "Next" at bounding box center [468, 201] width 44 height 25
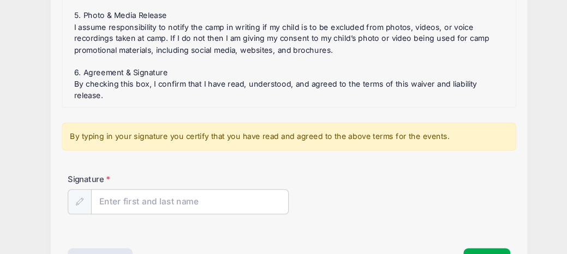
scroll to position [204, 0]
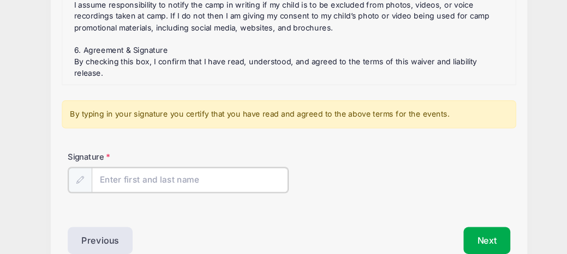
click at [110, 186] on input "Signature" at bounding box center [191, 184] width 184 height 23
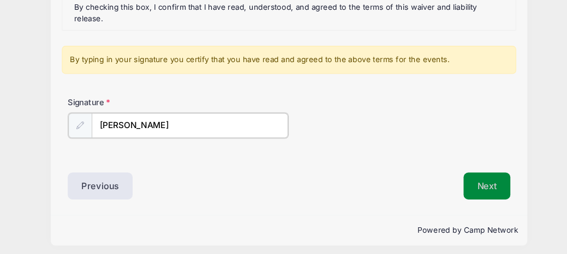
type input "[PERSON_NAME]"
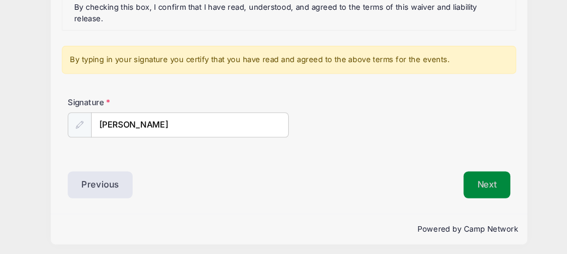
click at [459, 189] on button "Next" at bounding box center [468, 189] width 44 height 25
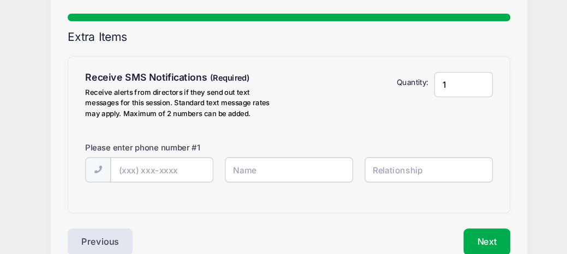
scroll to position [0, 0]
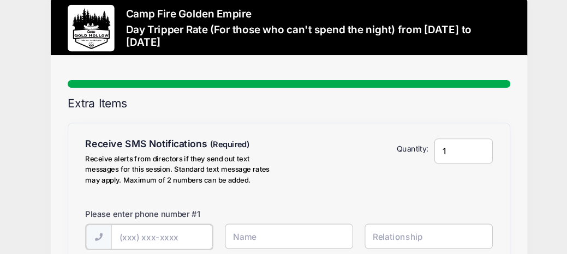
click at [0, 0] on input "text" at bounding box center [0, 0] width 0 height 0
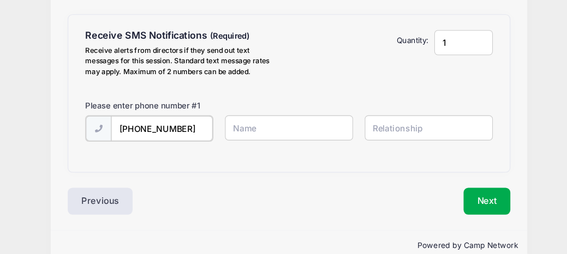
type input "[PHONE_NUMBER]"
click at [0, 0] on input "text" at bounding box center [0, 0] width 0 height 0
type input "self"
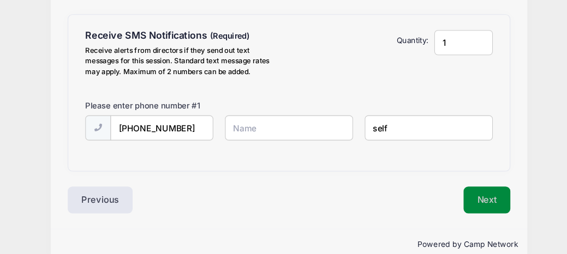
click at [452, 198] on button "Next" at bounding box center [468, 203] width 44 height 25
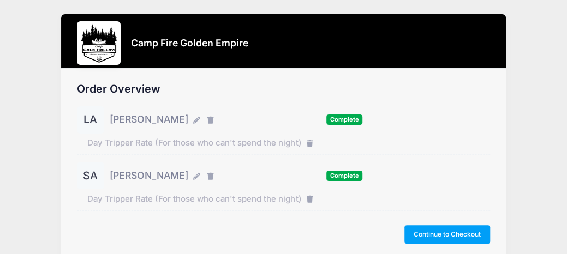
click at [344, 119] on span "Complete" at bounding box center [344, 120] width 36 height 10
click at [340, 119] on span "Complete" at bounding box center [344, 120] width 36 height 10
click at [117, 142] on span "Day Tripper Rate (For those who can't spend the night)" at bounding box center [194, 143] width 214 height 12
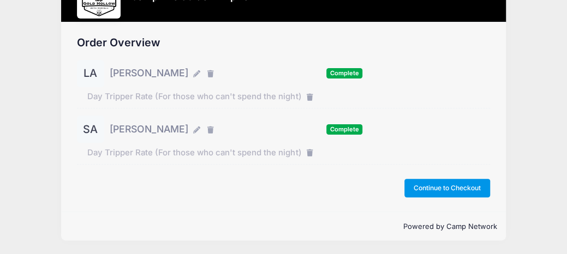
click at [429, 187] on button "Continue to Checkout" at bounding box center [447, 188] width 86 height 19
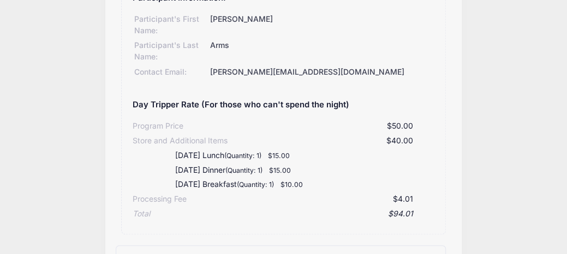
scroll to position [382, 0]
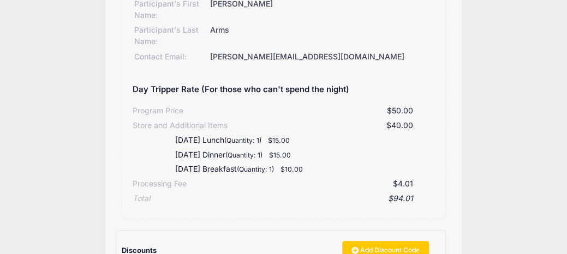
click at [307, 165] on div "[DATE] Breakfast (Quantity: 1) $10.00" at bounding box center [244, 169] width 182 height 11
click at [322, 95] on div "Day Tripper Rate (For those who can't spend the night)" at bounding box center [241, 89] width 217 height 25
drag, startPoint x: 346, startPoint y: 91, endPoint x: 272, endPoint y: 109, distance: 76.4
click at [267, 107] on div "Day Tripper Rate (For those who can't spend the night) Program Price $50.00 Sto…" at bounding box center [284, 141] width 302 height 128
drag, startPoint x: 409, startPoint y: 126, endPoint x: 381, endPoint y: 130, distance: 28.2
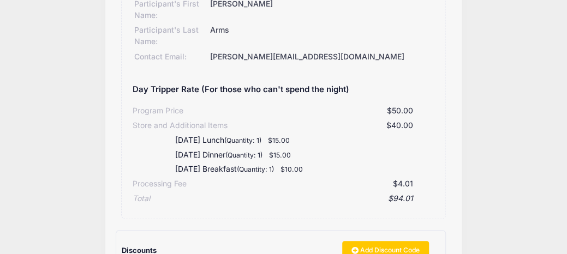
click at [381, 130] on div "Program Price $50.00 Store and Additional Items $40.00 Saturday Lunch (Quantity…" at bounding box center [284, 153] width 302 height 103
click at [303, 170] on small "$10.00" at bounding box center [291, 169] width 22 height 8
drag, startPoint x: 303, startPoint y: 170, endPoint x: 289, endPoint y: 170, distance: 14.2
click at [289, 170] on small "$10.00" at bounding box center [291, 169] width 22 height 8
click at [309, 170] on div "Sunday Breakfast (Quantity: 1) $10.00" at bounding box center [244, 169] width 182 height 11
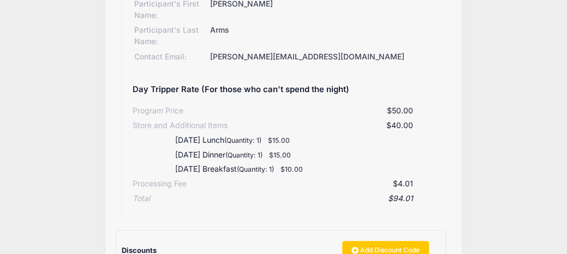
click at [303, 169] on small "$10.00" at bounding box center [291, 169] width 22 height 8
drag, startPoint x: 306, startPoint y: 169, endPoint x: 177, endPoint y: 169, distance: 128.8
click at [177, 169] on div "Sunday Breakfast (Quantity: 1) $10.00" at bounding box center [244, 169] width 182 height 11
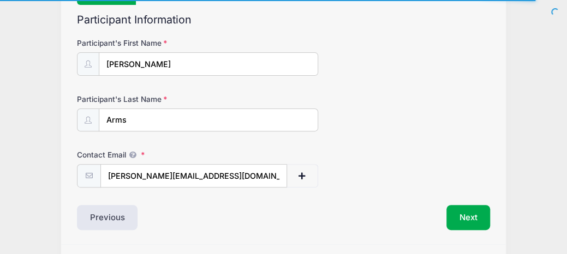
scroll to position [125, 0]
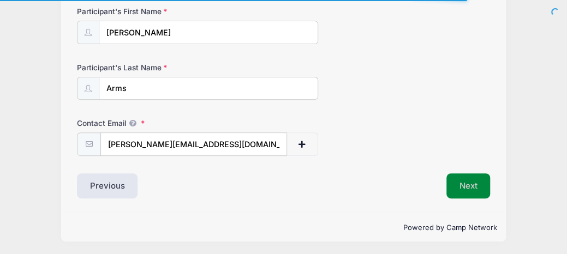
click at [477, 185] on button "Next" at bounding box center [468, 186] width 44 height 25
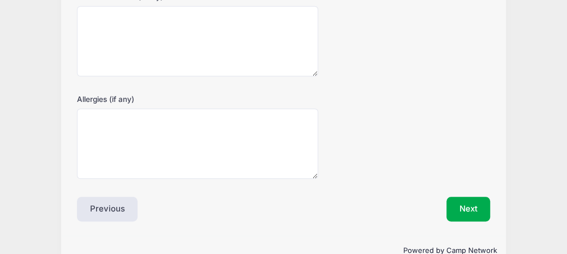
scroll to position [441, 0]
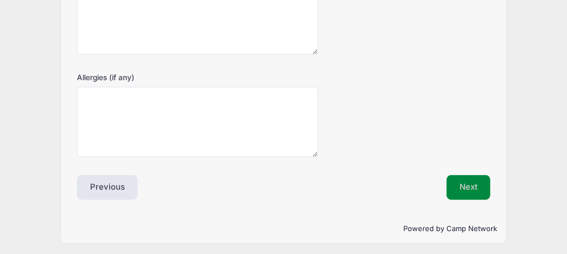
click at [452, 183] on button "Next" at bounding box center [468, 187] width 44 height 25
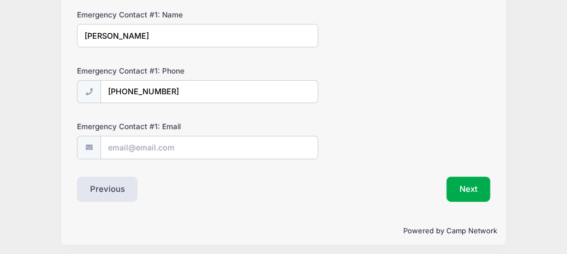
scroll to position [125, 0]
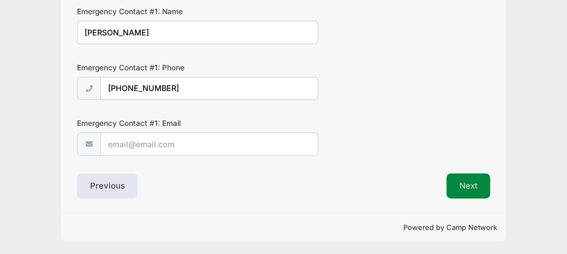
click at [462, 184] on button "Next" at bounding box center [468, 186] width 44 height 25
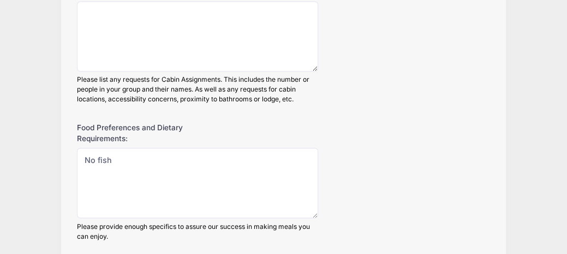
scroll to position [709, 0]
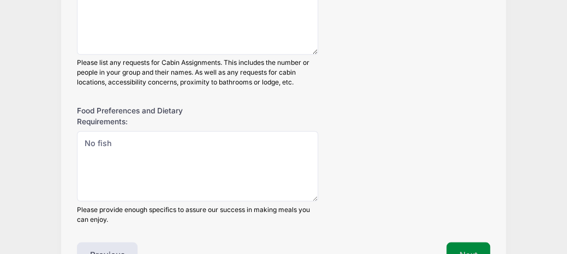
click at [469, 242] on button "Next" at bounding box center [468, 254] width 44 height 25
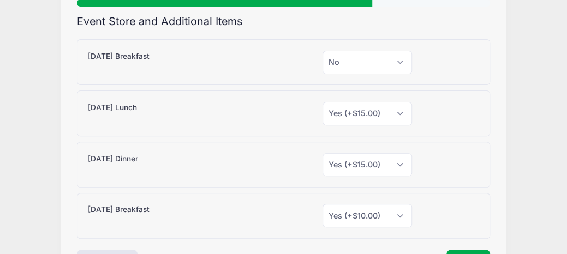
scroll to position [109, 0]
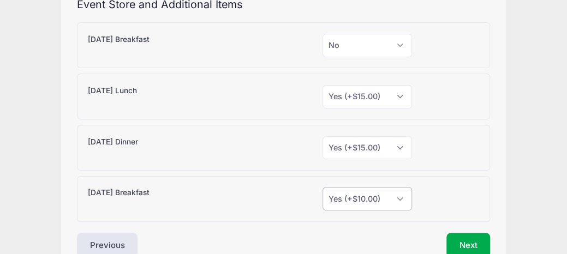
click at [401, 196] on select "Please Select Yes (+$10.00) No" at bounding box center [366, 198] width 89 height 23
select select "0"
click at [322, 187] on select "Please Select Yes (+$10.00) No" at bounding box center [366, 198] width 89 height 23
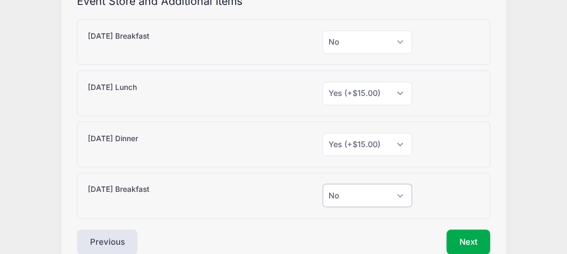
scroll to position [167, 0]
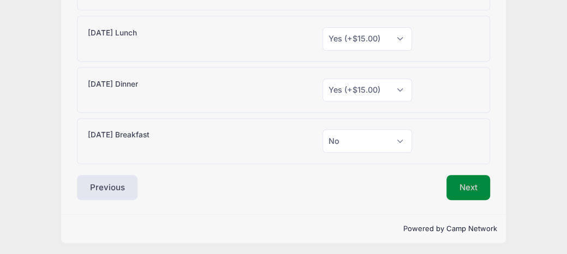
click at [455, 182] on button "Next" at bounding box center [468, 187] width 44 height 25
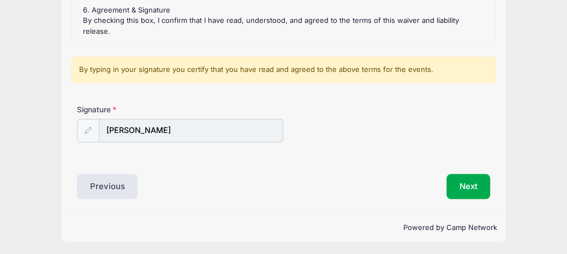
scroll to position [258, 0]
click at [458, 182] on button "Next" at bounding box center [468, 186] width 44 height 25
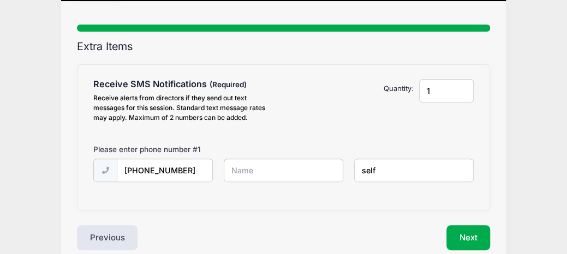
scroll to position [109, 0]
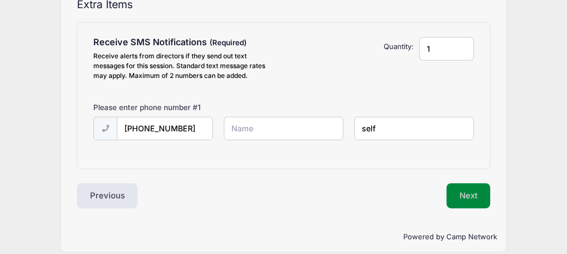
click at [462, 195] on button "Next" at bounding box center [468, 195] width 44 height 25
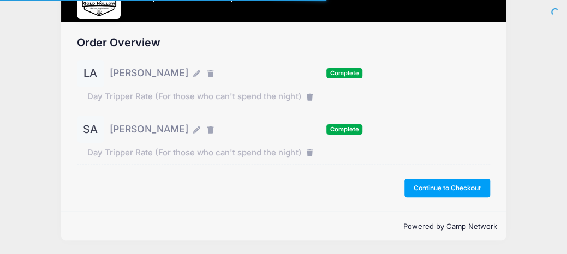
scroll to position [46, 0]
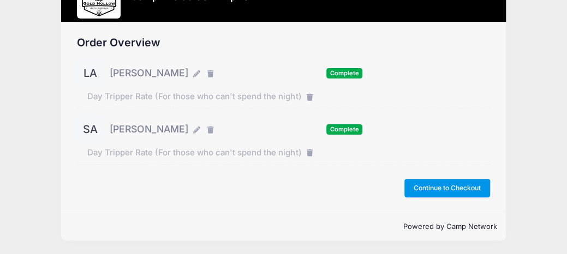
click at [454, 186] on button "Continue to Checkout" at bounding box center [447, 188] width 86 height 19
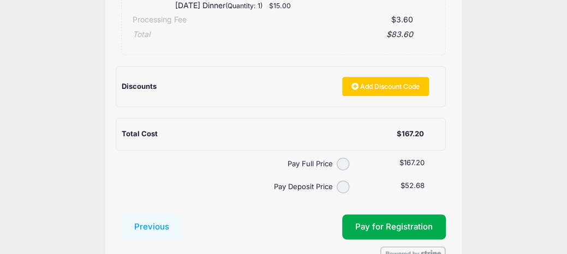
scroll to position [546, 0]
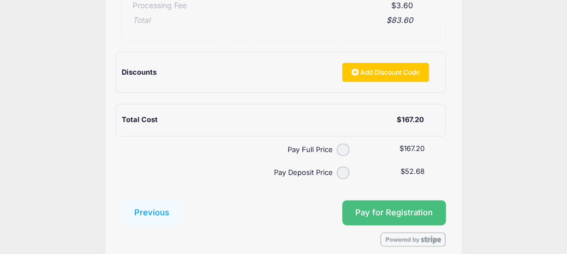
click at [381, 212] on span "Pay for Registration" at bounding box center [393, 213] width 77 height 10
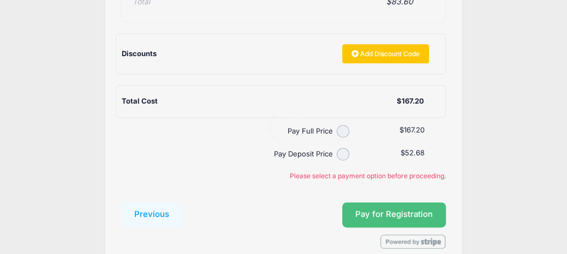
scroll to position [614, 0]
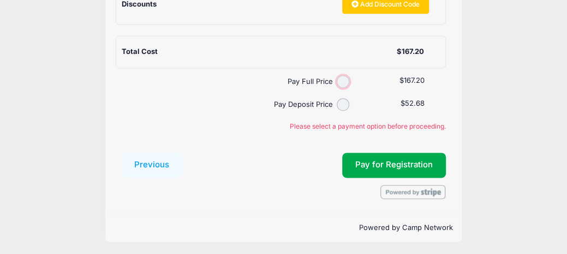
click at [339, 79] on input "Pay Full Price" at bounding box center [343, 81] width 13 height 13
radio input "true"
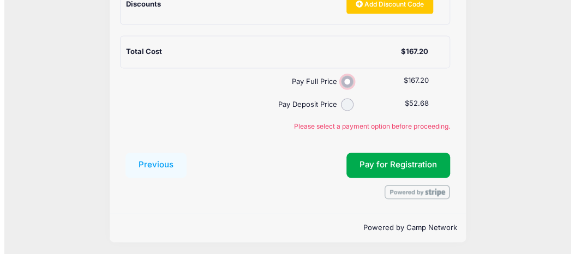
scroll to position [594, 0]
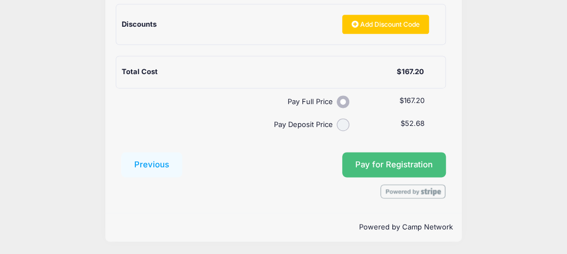
click at [376, 161] on span "Pay for Registration" at bounding box center [393, 165] width 77 height 10
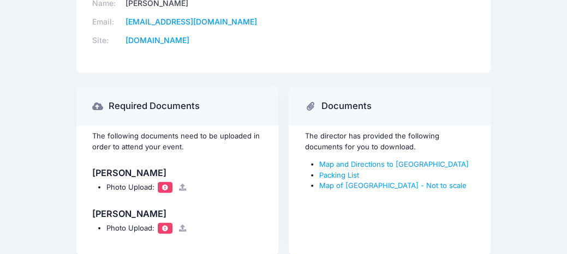
scroll to position [1037, 0]
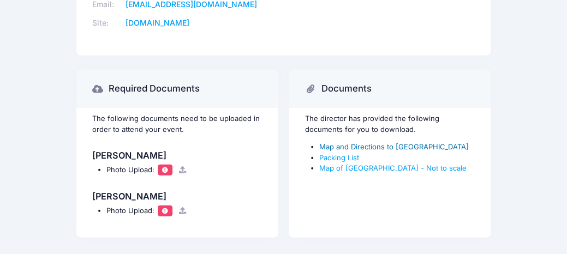
click at [384, 144] on link "Map and Directions to [GEOGRAPHIC_DATA]" at bounding box center [393, 146] width 149 height 9
click at [323, 154] on link "Packing List" at bounding box center [339, 157] width 40 height 9
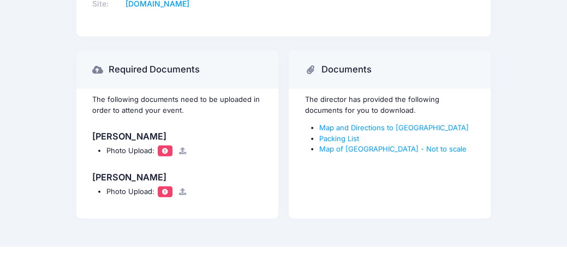
scroll to position [1072, 0]
